Goal: Book appointment/travel/reservation

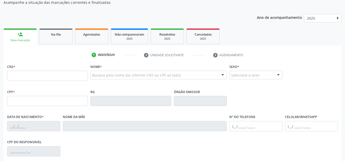
scroll to position [51, 0]
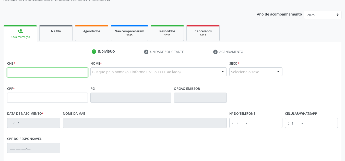
click at [43, 70] on input "text" at bounding box center [47, 73] width 81 height 10
type input "708 0038 4411 3126"
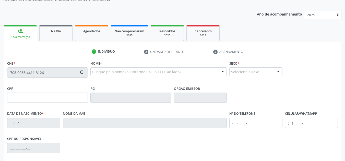
type input "006.799.875-50"
type input "1[DATE]"
type input "[PERSON_NAME]"
type input "[PHONE_NUMBER]"
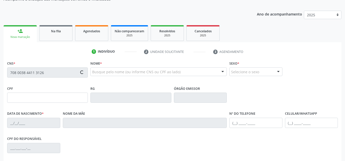
type input "81"
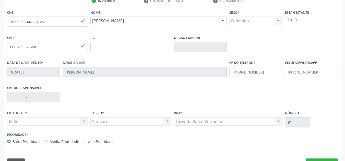
scroll to position [115, 0]
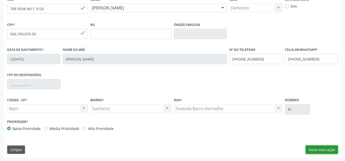
click at [330, 149] on button "Nova marcação" at bounding box center [321, 150] width 32 height 9
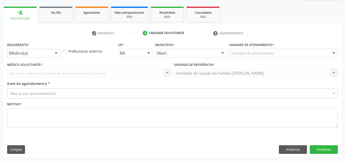
scroll to position [70, 0]
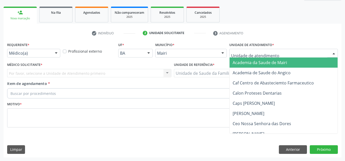
click at [278, 53] on div at bounding box center [283, 53] width 108 height 9
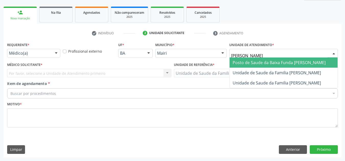
type input "[PERSON_NAME]"
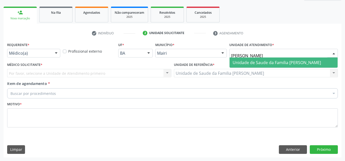
click at [282, 63] on span "Unidade de Saude da Familia [PERSON_NAME]" at bounding box center [276, 63] width 88 height 6
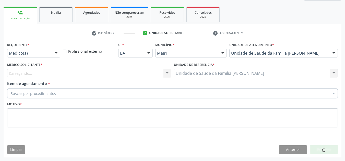
click at [86, 75] on div "Carregando... Nenhum resultado encontrado para: " " Não há nenhuma opção para s…" at bounding box center [89, 73] width 164 height 9
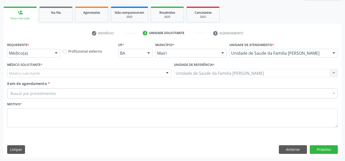
click at [82, 74] on div "Médico solicitante" at bounding box center [89, 73] width 164 height 9
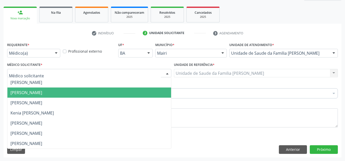
click at [72, 89] on span "[PERSON_NAME]" at bounding box center [88, 93] width 163 height 10
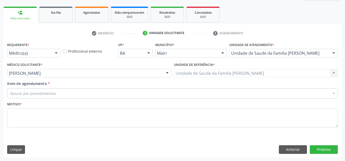
click at [71, 92] on div "Buscar por procedimentos" at bounding box center [172, 93] width 330 height 10
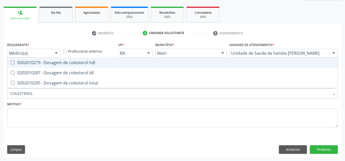
type input "COLESTEROL"
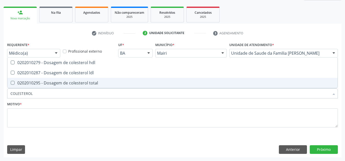
click at [17, 79] on span "0202010295 - Dosagem de colesterol total" at bounding box center [172, 83] width 330 height 10
checkbox total "true"
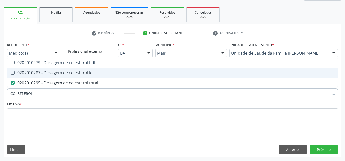
click at [20, 71] on div "0202010287 - Dosagem de colesterol ldl" at bounding box center [172, 73] width 324 height 4
checkbox ldl "true"
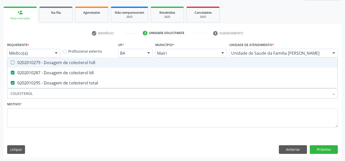
click at [23, 61] on div "0202010279 - Dosagem de colesterol hdl" at bounding box center [172, 63] width 324 height 4
checkbox hdl "true"
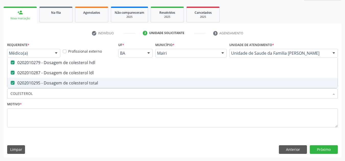
drag, startPoint x: 44, startPoint y: 93, endPoint x: 10, endPoint y: 98, distance: 34.8
click at [10, 98] on div "COLESTEROL" at bounding box center [172, 93] width 330 height 10
checkbox hdl "false"
checkbox ldl "false"
checkbox total "false"
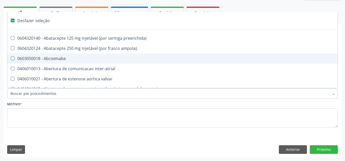
click at [42, 95] on input "Item de agendamento *" at bounding box center [169, 93] width 319 height 10
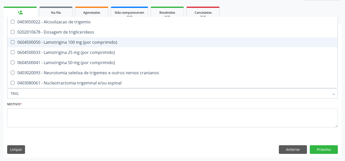
type input "TRIGL"
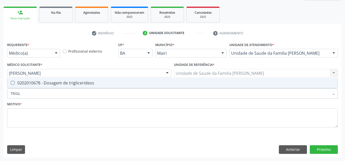
click at [14, 84] on triglicerideos at bounding box center [13, 83] width 4 height 4
click at [11, 84] on triglicerideos "checkbox" at bounding box center [8, 82] width 3 height 3
checkbox triglicerideos "true"
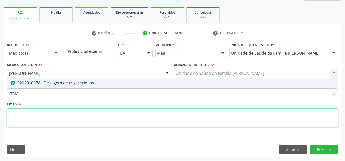
click at [69, 117] on textarea at bounding box center [172, 118] width 330 height 19
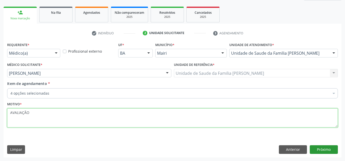
type textarea "AVALIAÇÃO"
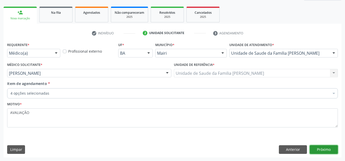
click at [323, 145] on div "Requerente * Médico(a) Médico(a) Enfermeiro(a) Paciente Nenhum resultado encont…" at bounding box center [172, 99] width 337 height 117
click at [327, 151] on button "Próximo" at bounding box center [323, 150] width 28 height 9
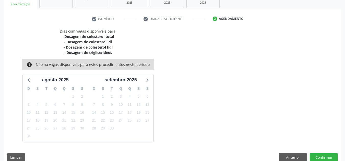
scroll to position [92, 0]
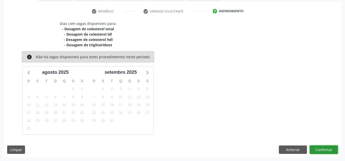
click at [328, 154] on button "Confirmar" at bounding box center [323, 150] width 28 height 9
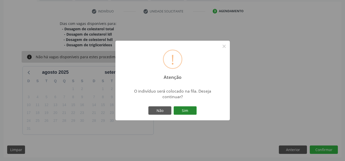
click at [187, 114] on button "Sim" at bounding box center [184, 111] width 23 height 9
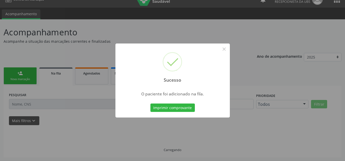
scroll to position [9, 0]
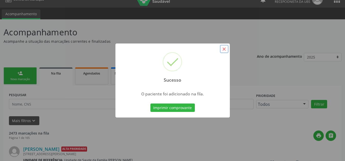
click at [225, 48] on button "×" at bounding box center [224, 49] width 9 height 9
